Goal: Transaction & Acquisition: Purchase product/service

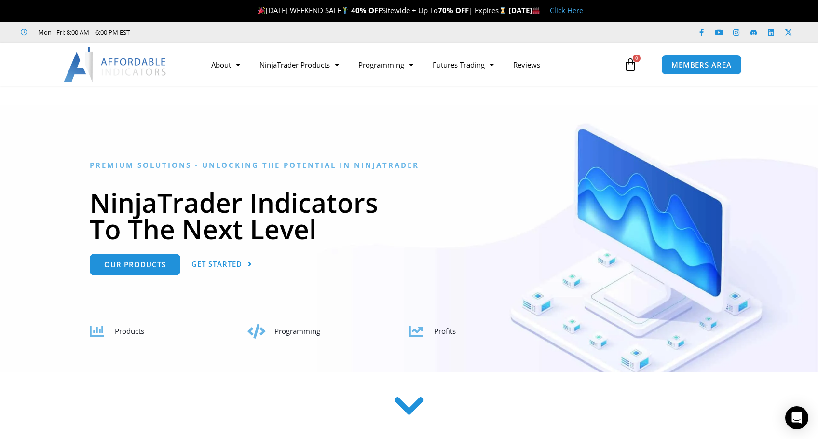
click at [583, 11] on link "Click Here" at bounding box center [566, 10] width 33 height 10
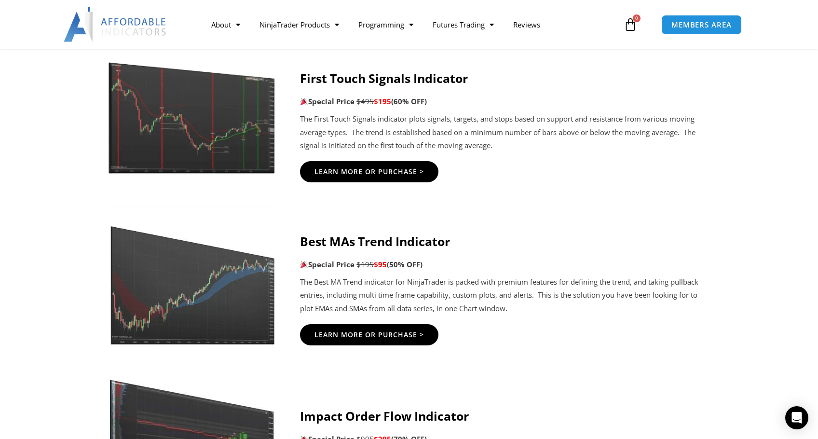
scroll to position [2025, 0]
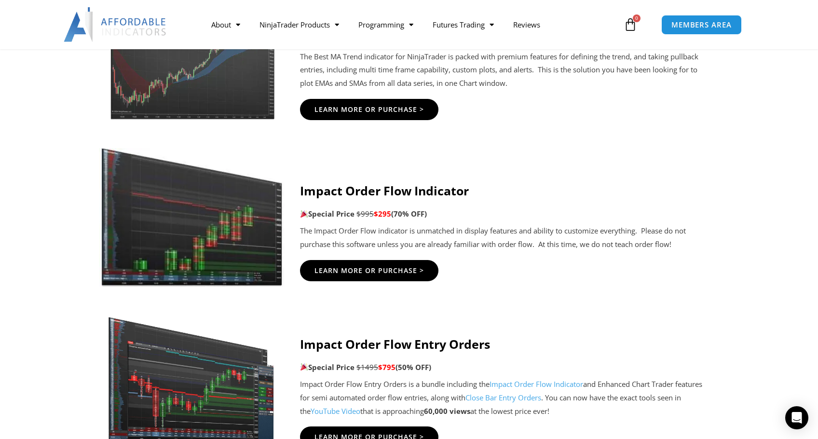
click at [221, 217] on img at bounding box center [191, 217] width 185 height 138
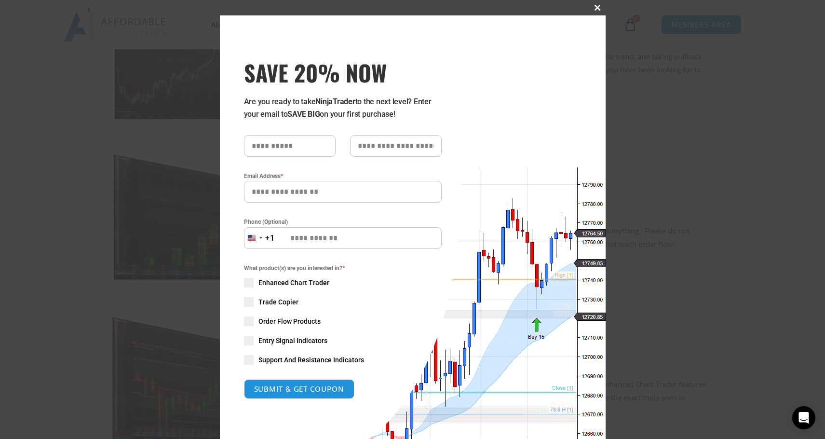
click at [597, 6] on span at bounding box center [597, 8] width 15 height 6
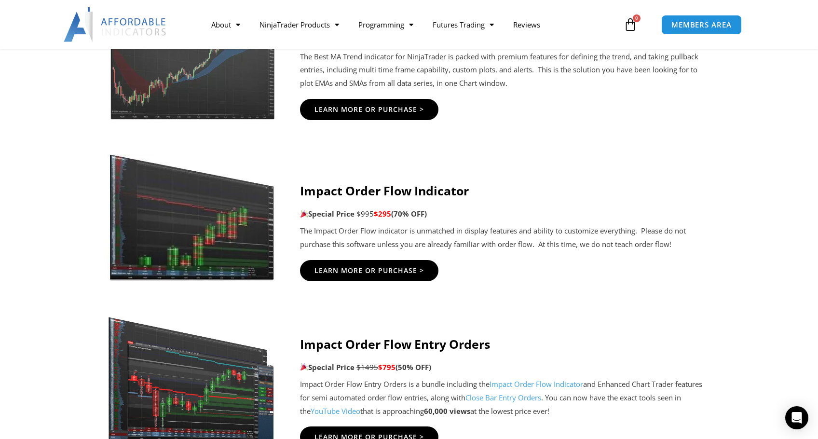
scroll to position [1800, 0]
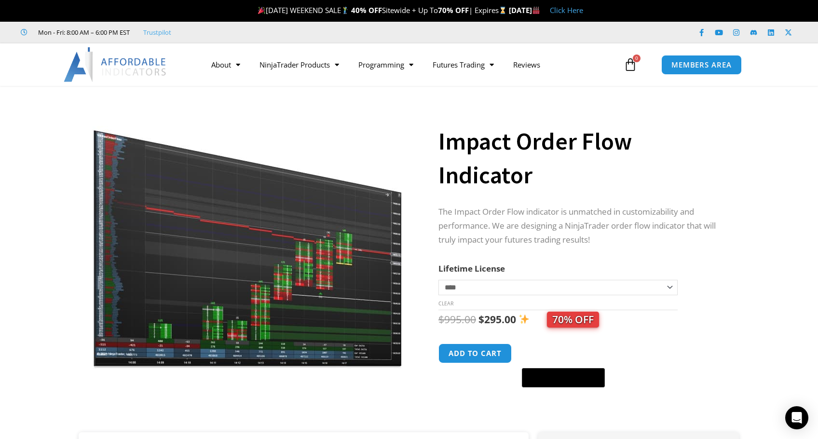
click at [269, 223] on img at bounding box center [248, 236] width 310 height 267
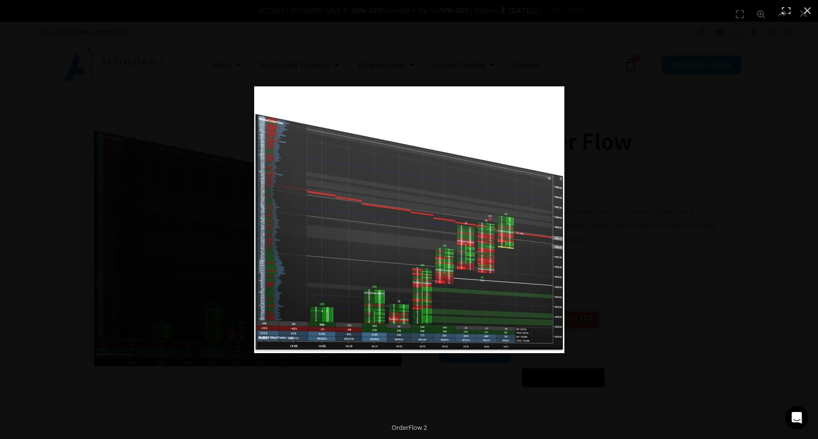
click at [346, 226] on img at bounding box center [409, 219] width 310 height 267
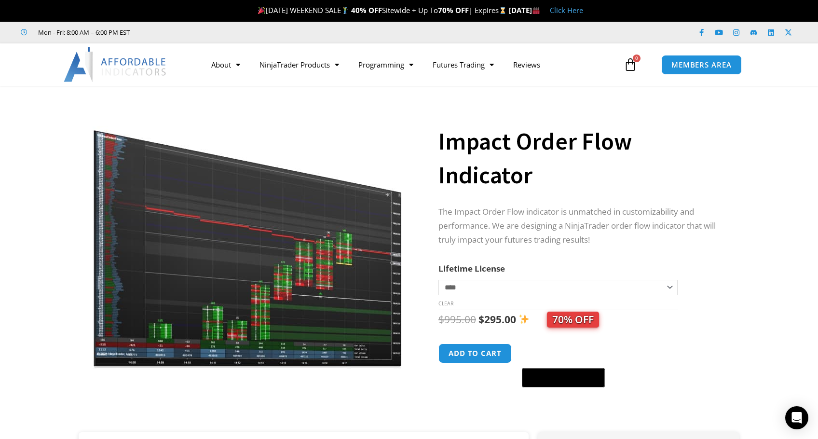
click at [310, 244] on img at bounding box center [248, 236] width 310 height 267
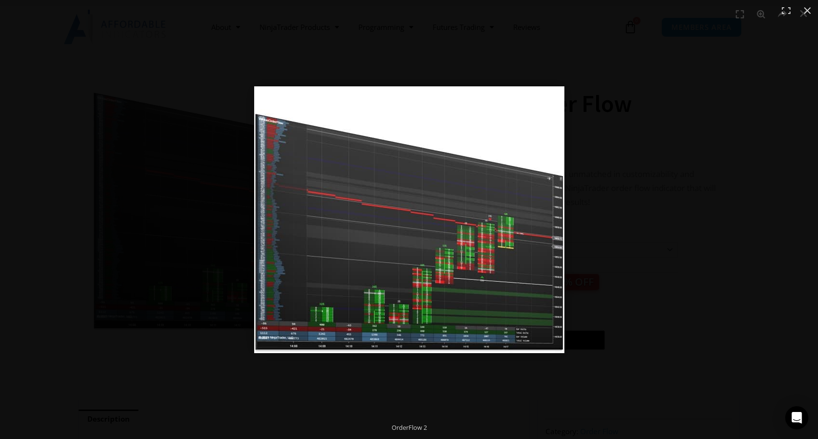
scroll to position [39, 0]
click at [799, 416] on icon "Open Intercom Messenger" at bounding box center [796, 417] width 11 height 13
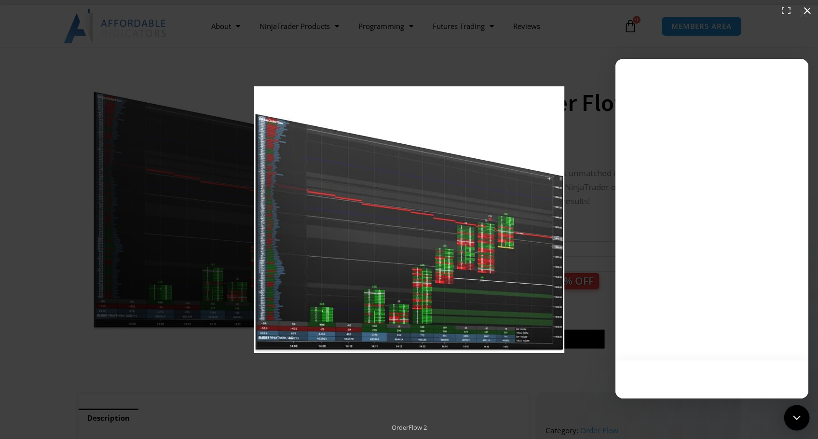
scroll to position [0, 0]
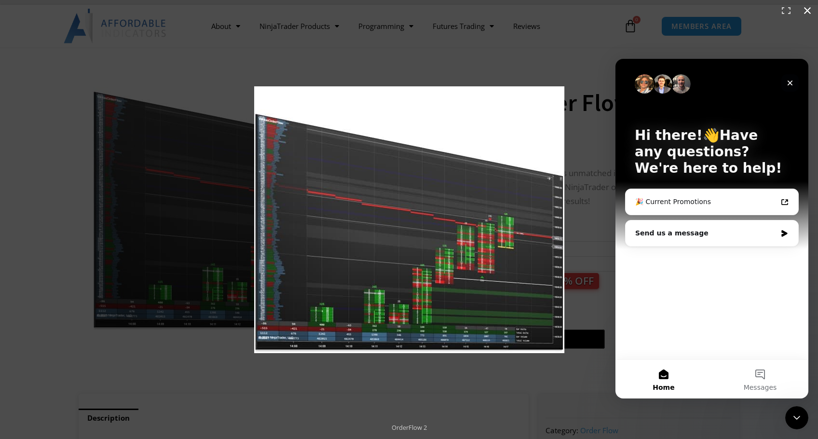
click at [790, 85] on icon "Close" at bounding box center [790, 83] width 8 height 8
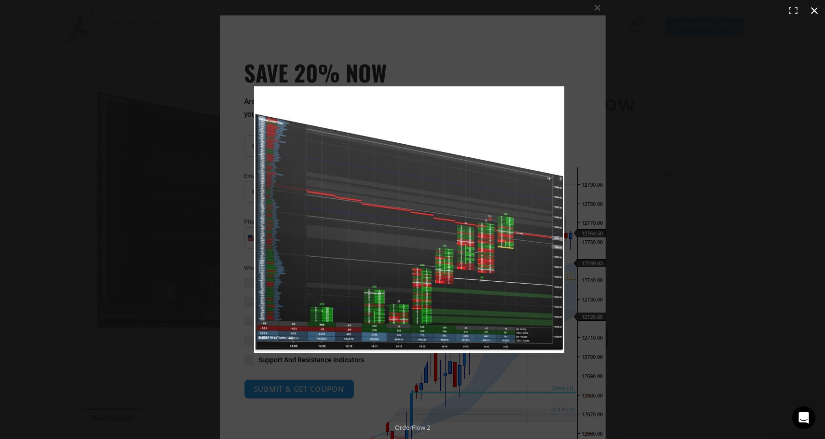
click at [592, 3] on div "1 / 1" at bounding box center [412, 10] width 825 height 21
click at [604, 87] on div at bounding box center [531, 233] width 555 height 295
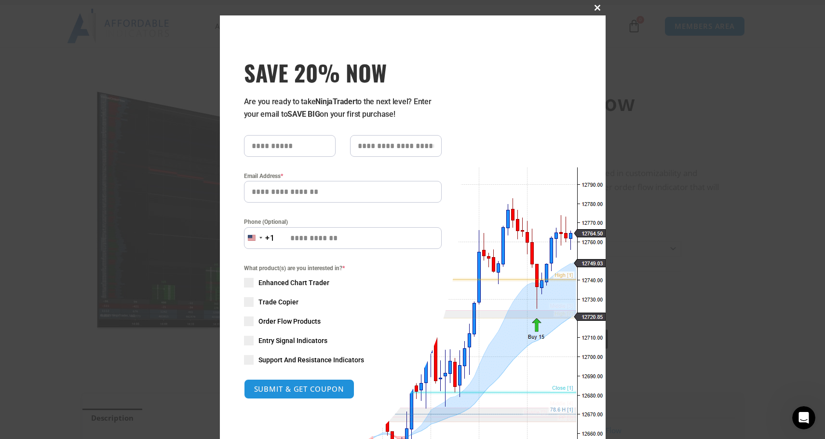
click at [594, 5] on span at bounding box center [597, 8] width 15 height 6
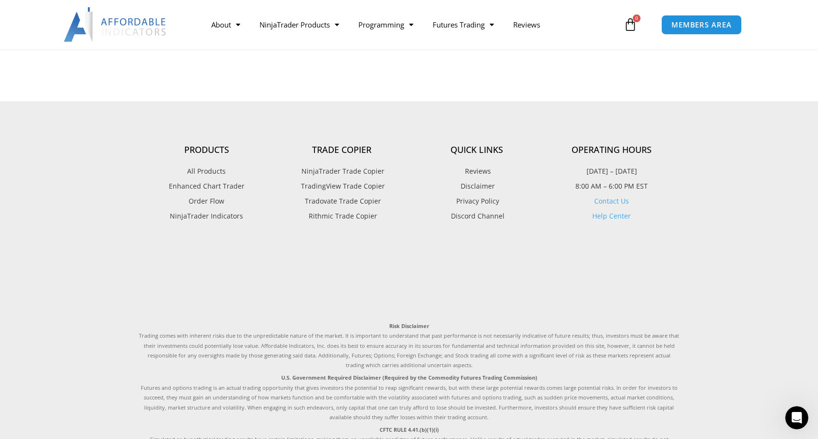
scroll to position [1446, 0]
